Goal: Answer question/provide support

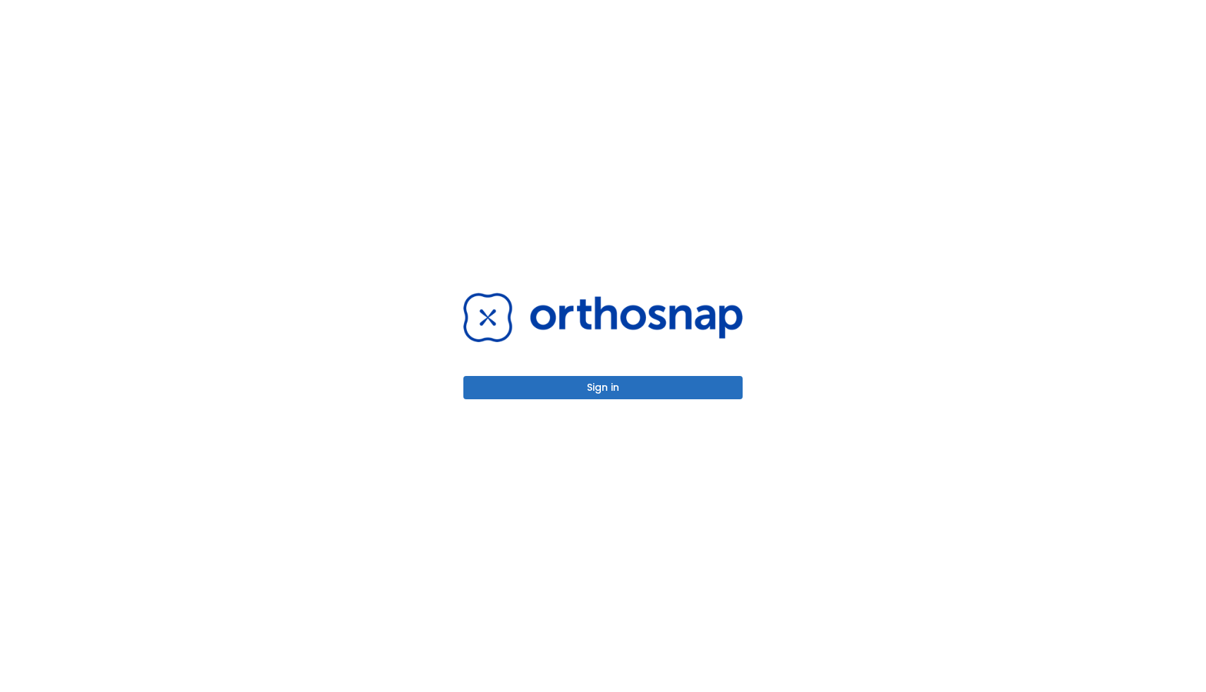
click at [665, 384] on button "Sign in" at bounding box center [602, 387] width 279 height 23
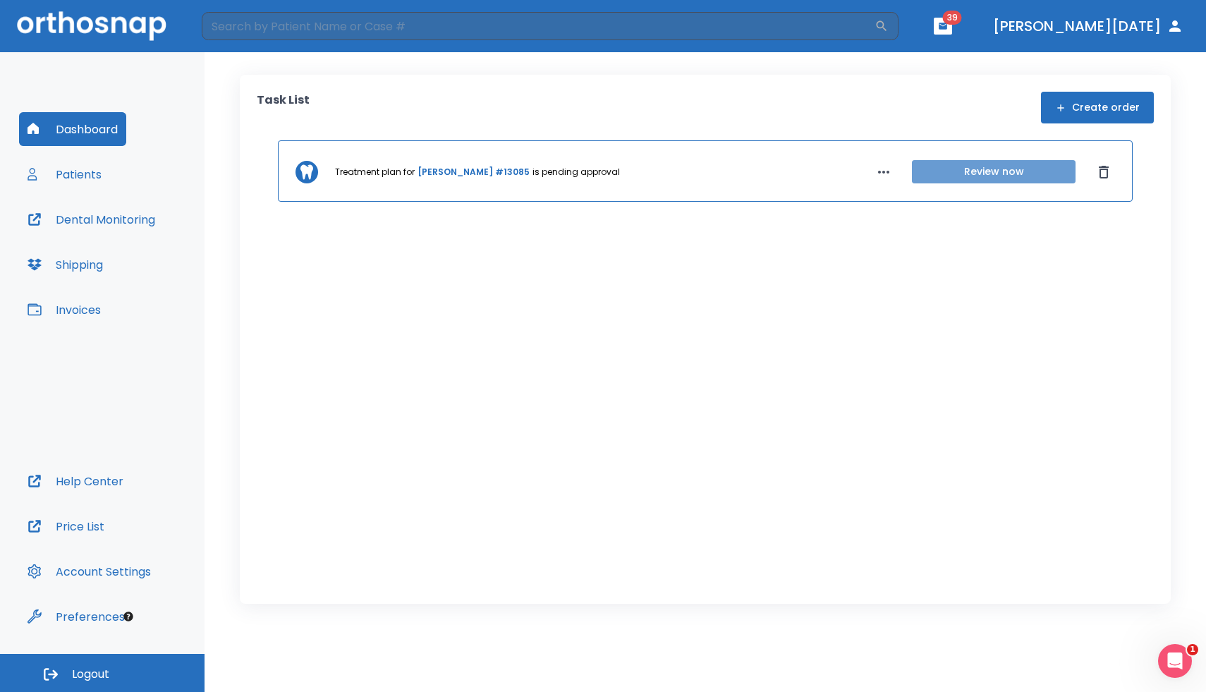
click at [961, 172] on button "Review now" at bounding box center [994, 171] width 164 height 23
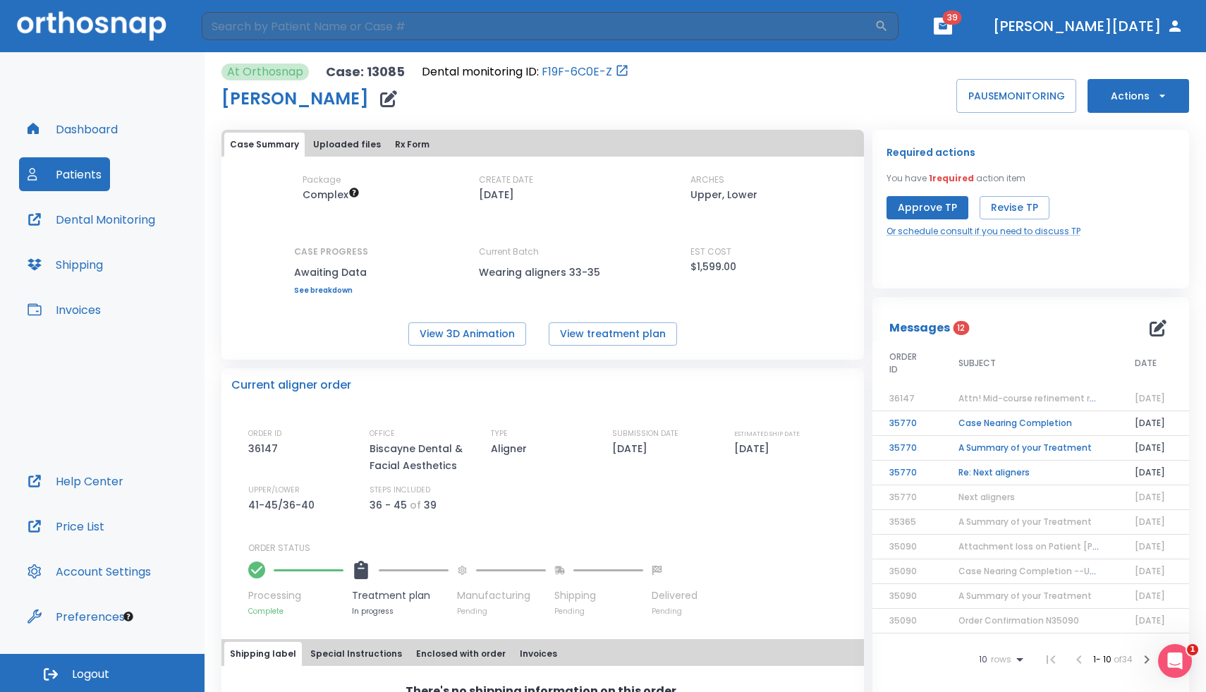
click at [917, 214] on button "Approve TP" at bounding box center [927, 207] width 82 height 23
click at [502, 331] on button "View 3D Animation" at bounding box center [467, 333] width 118 height 23
click at [744, 401] on div "Current aligner order ORDER ID 36147 OFFICE Biscayne Dental & Facial Aesthetics…" at bounding box center [542, 492] width 642 height 248
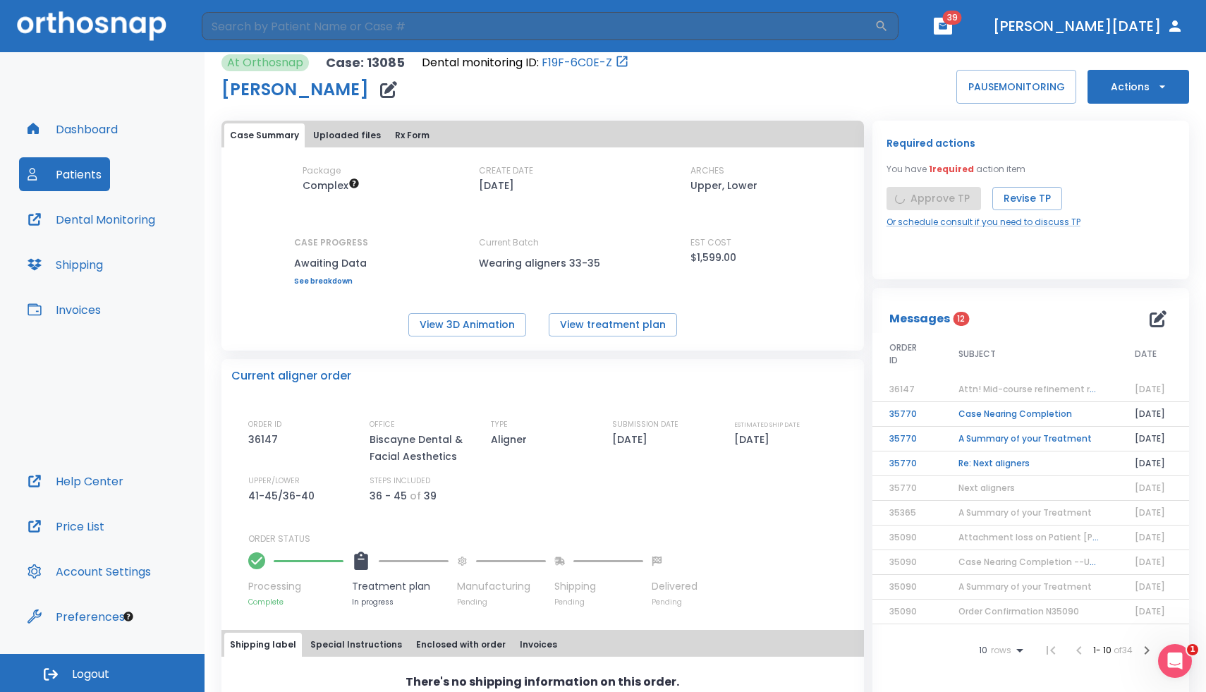
click at [989, 386] on span "Attn! Mid-course refinement required" at bounding box center [1040, 389] width 164 height 12
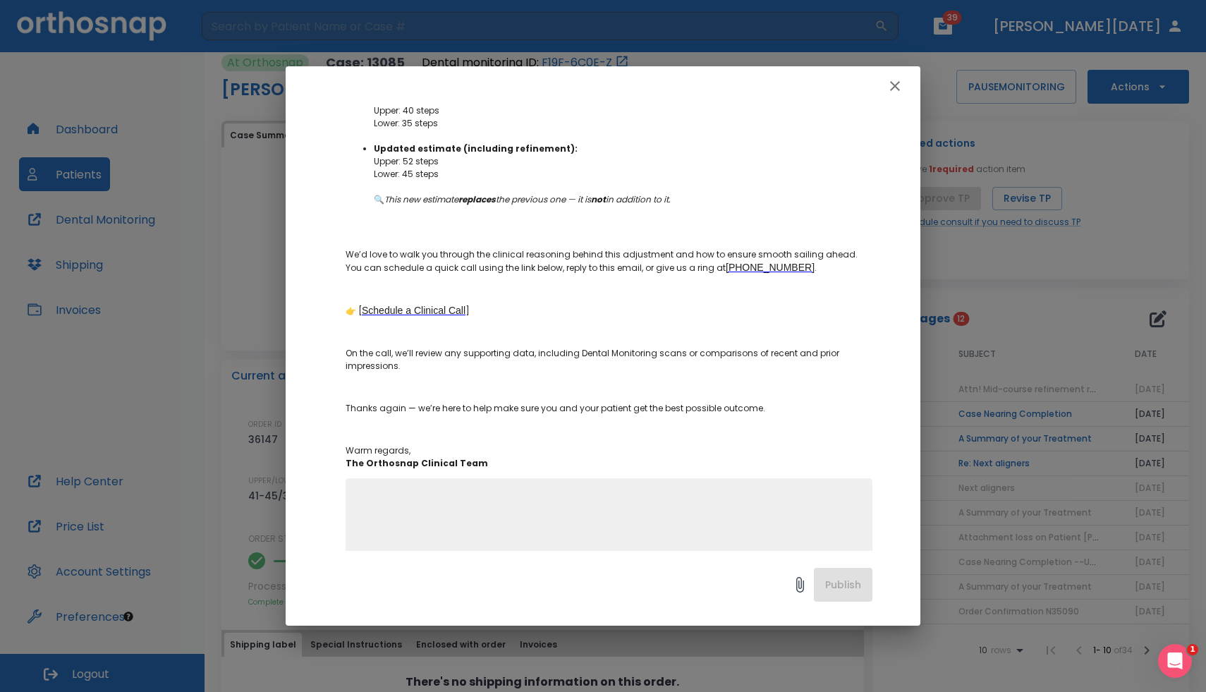
scroll to position [416, 0]
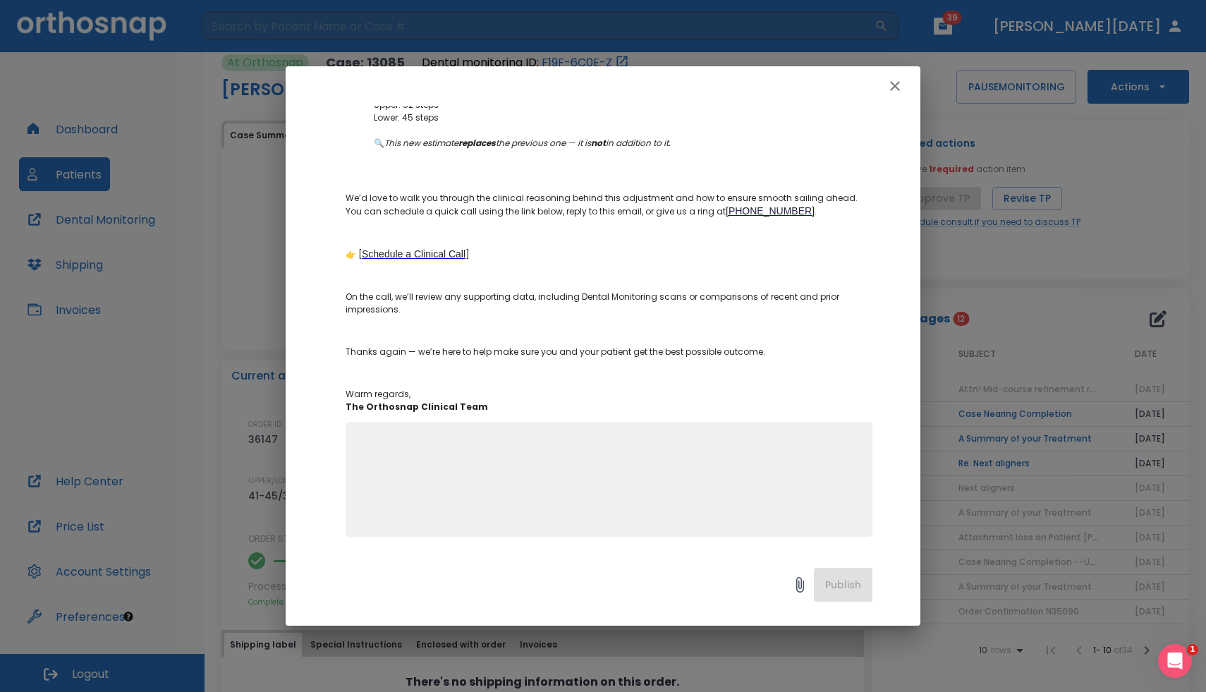
click at [1131, 339] on div "Attn! Mid-course refinement required Author [PERSON_NAME] Date [DATE] Order ID …" at bounding box center [603, 346] width 1206 height 692
click at [898, 91] on icon "button" at bounding box center [894, 86] width 17 height 17
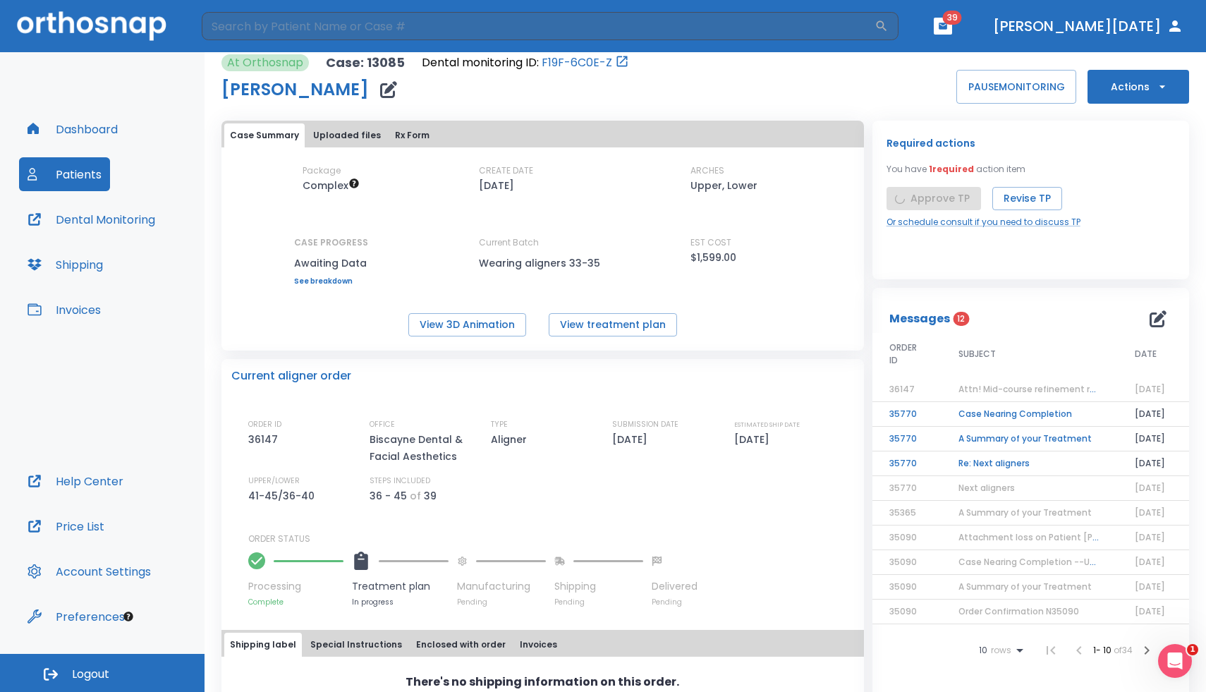
click at [750, 286] on div "Package Complex CREATE DATE [DATE] ARCHES Upper, Lower CASE PROGRESS Awaiting D…" at bounding box center [542, 250] width 642 height 172
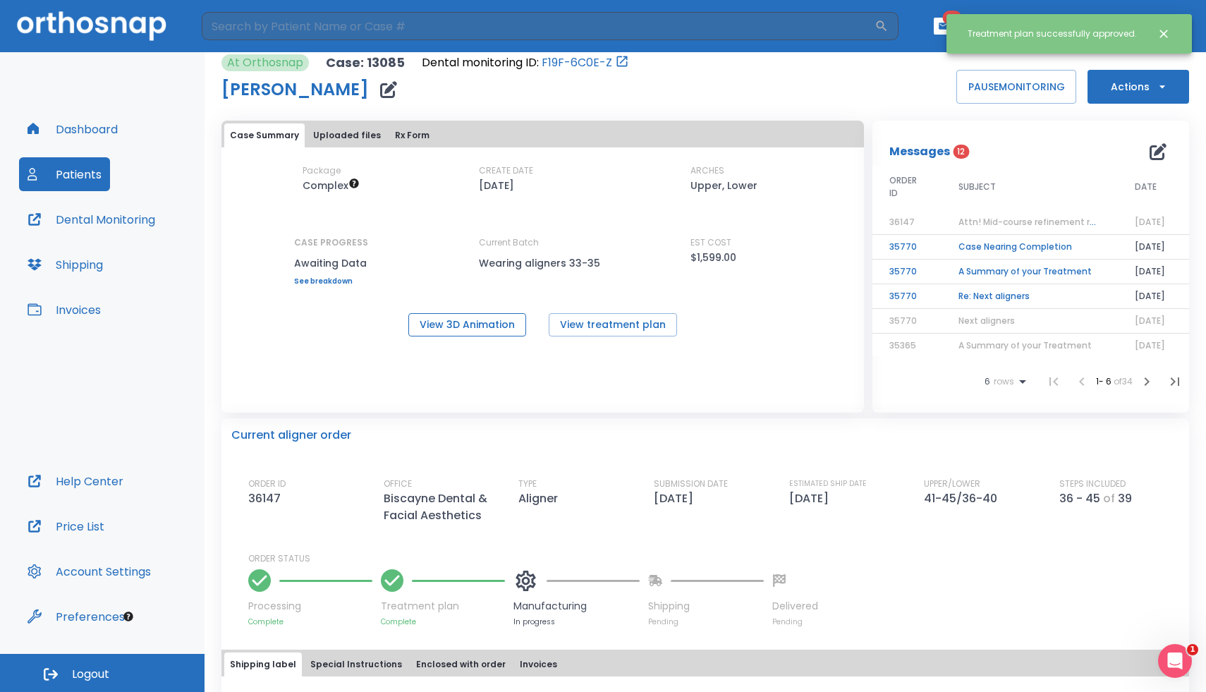
click at [489, 326] on button "View 3D Animation" at bounding box center [467, 324] width 118 height 23
click at [986, 221] on span "Attn! Mid-course refinement required" at bounding box center [1040, 222] width 164 height 12
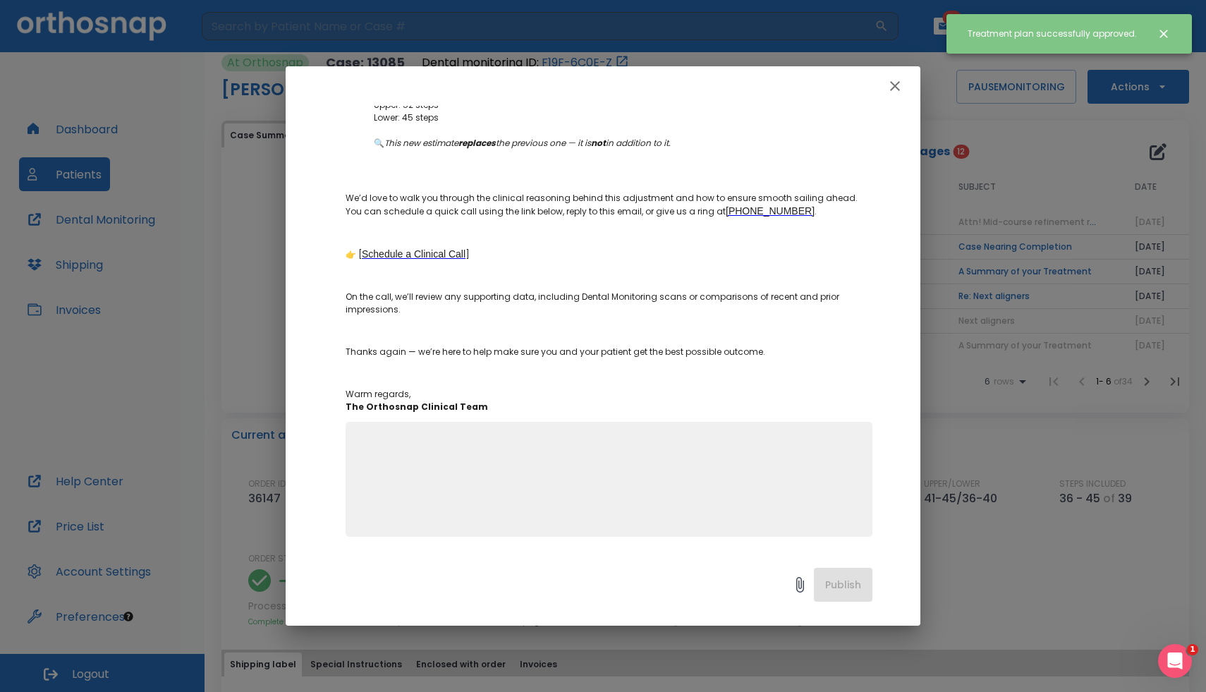
click at [597, 483] on textarea at bounding box center [609, 485] width 510 height 97
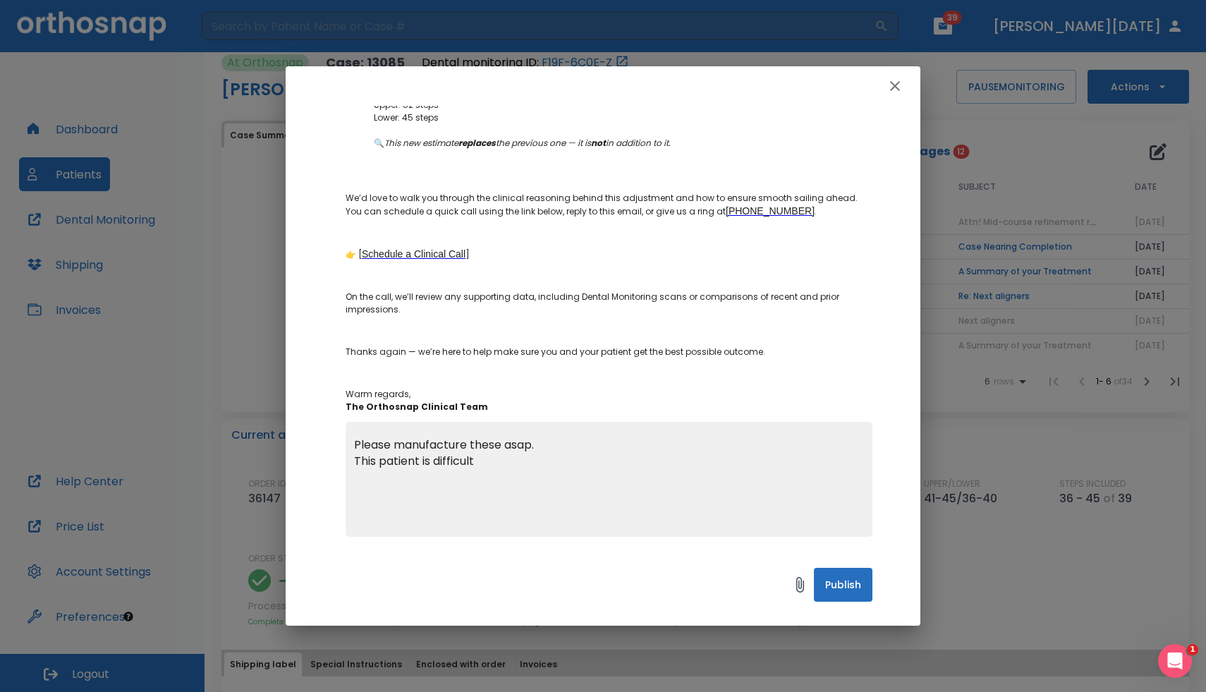
click at [455, 456] on textarea "Please manufacture these asap. This patient is difficult" at bounding box center [609, 485] width 510 height 97
type textarea "Please manufacture these asap. This patient is leaving"
click at [840, 592] on button "Publish" at bounding box center [843, 585] width 59 height 34
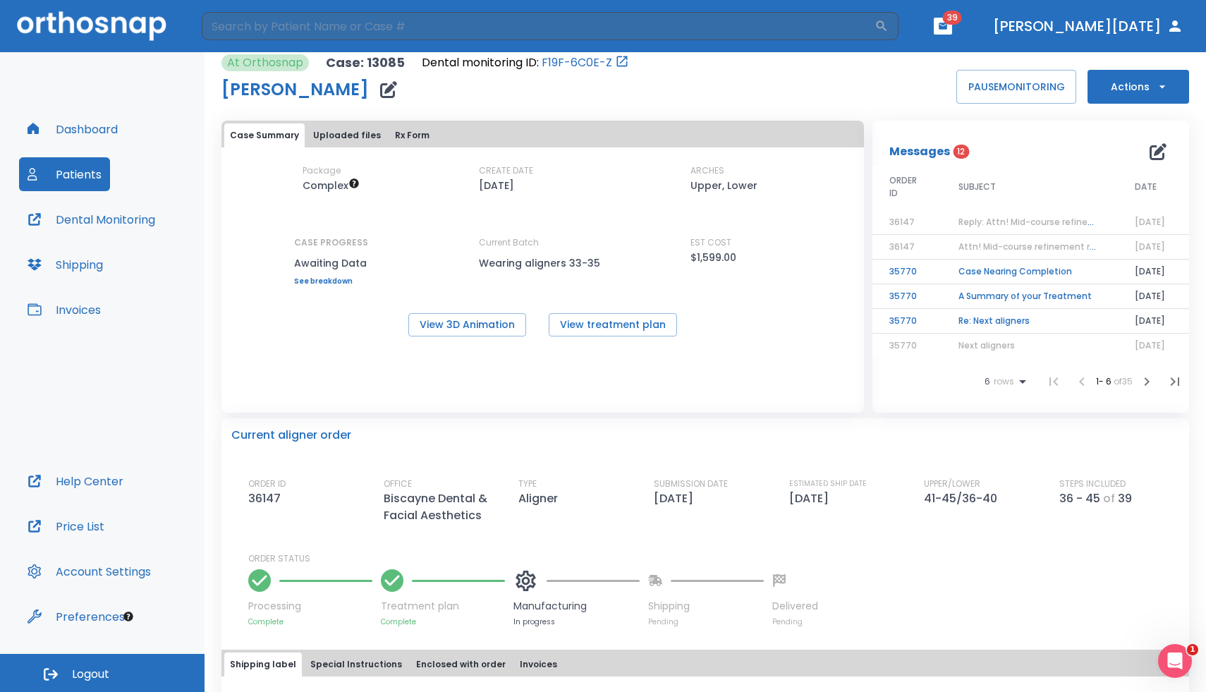
click at [78, 171] on button "Patients" at bounding box center [64, 174] width 91 height 34
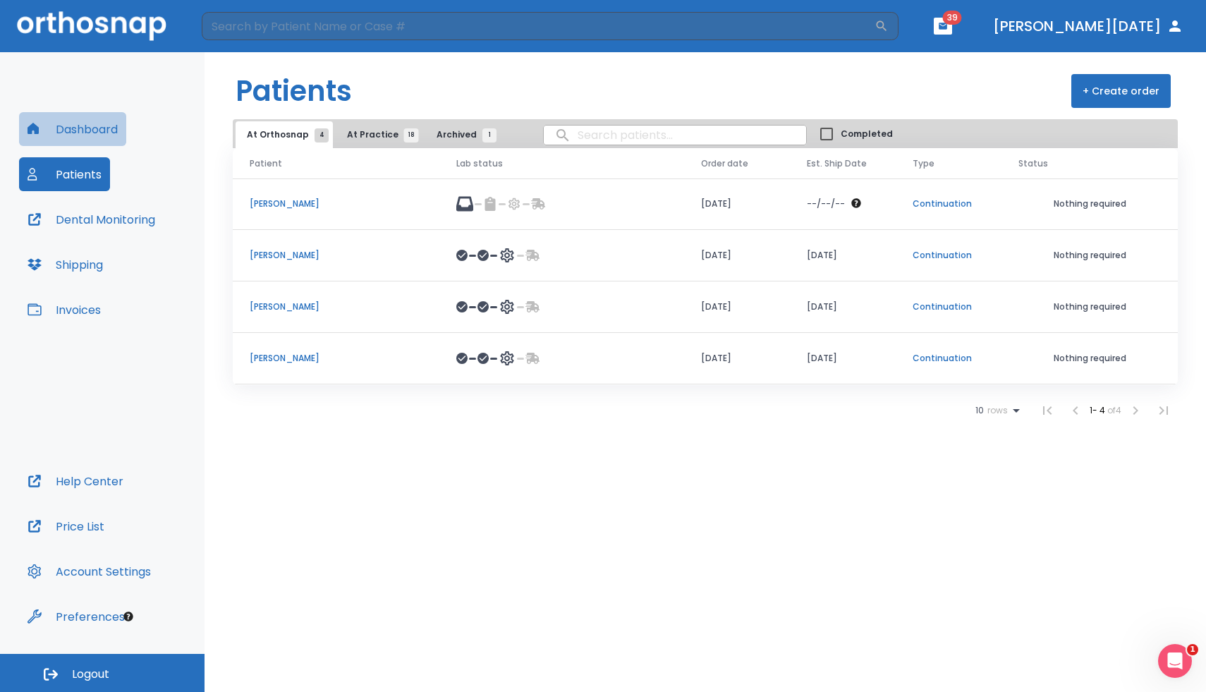
click at [95, 118] on button "Dashboard" at bounding box center [72, 129] width 107 height 34
